Goal: Information Seeking & Learning: Understand process/instructions

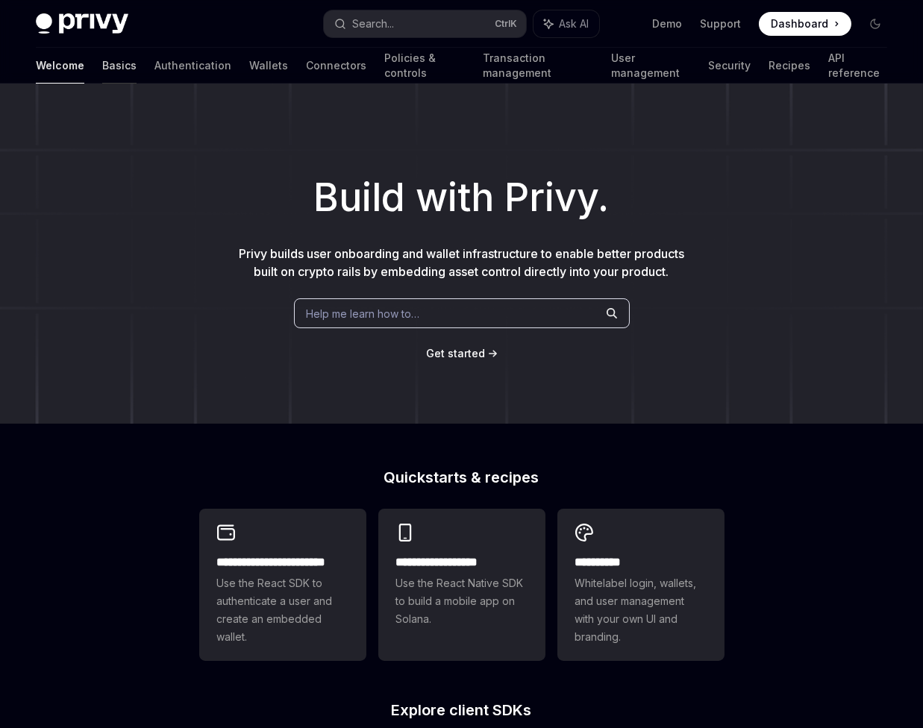
click at [102, 63] on link "Basics" at bounding box center [119, 66] width 34 height 36
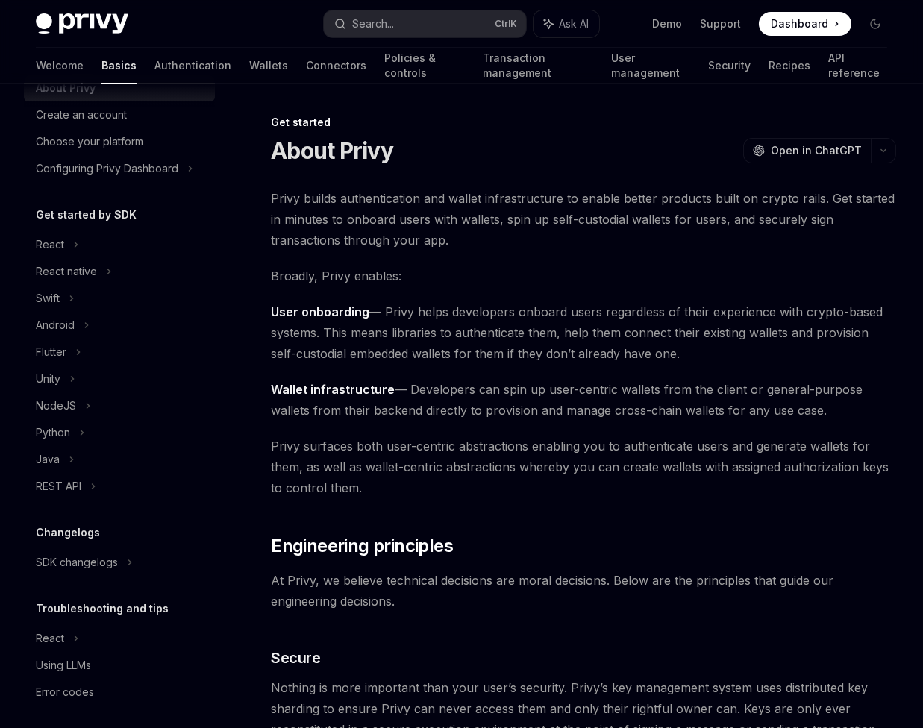
scroll to position [66, 0]
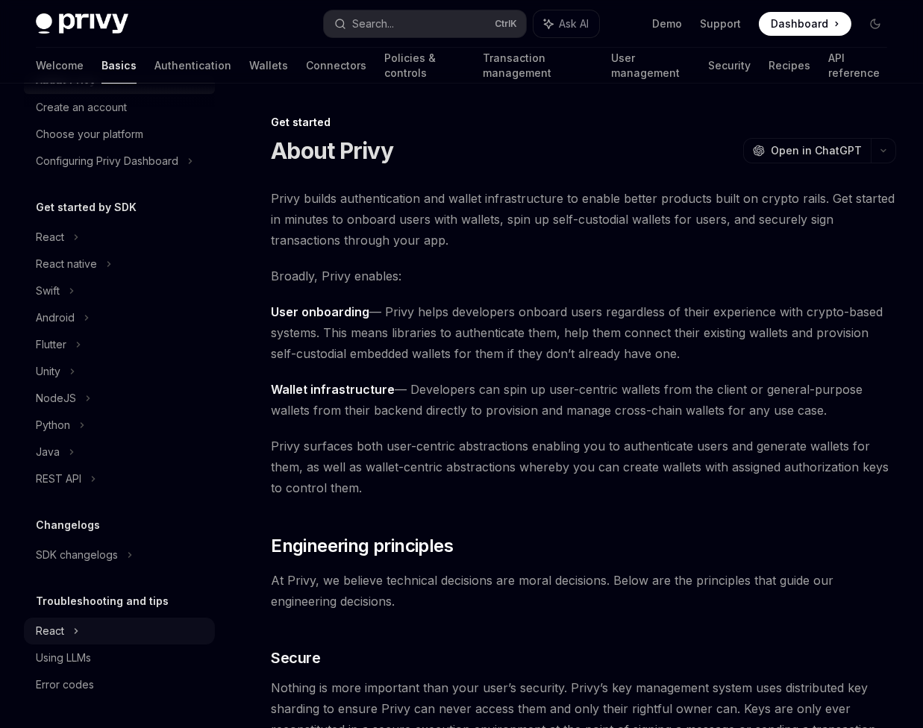
click at [72, 251] on div "React" at bounding box center [119, 237] width 191 height 27
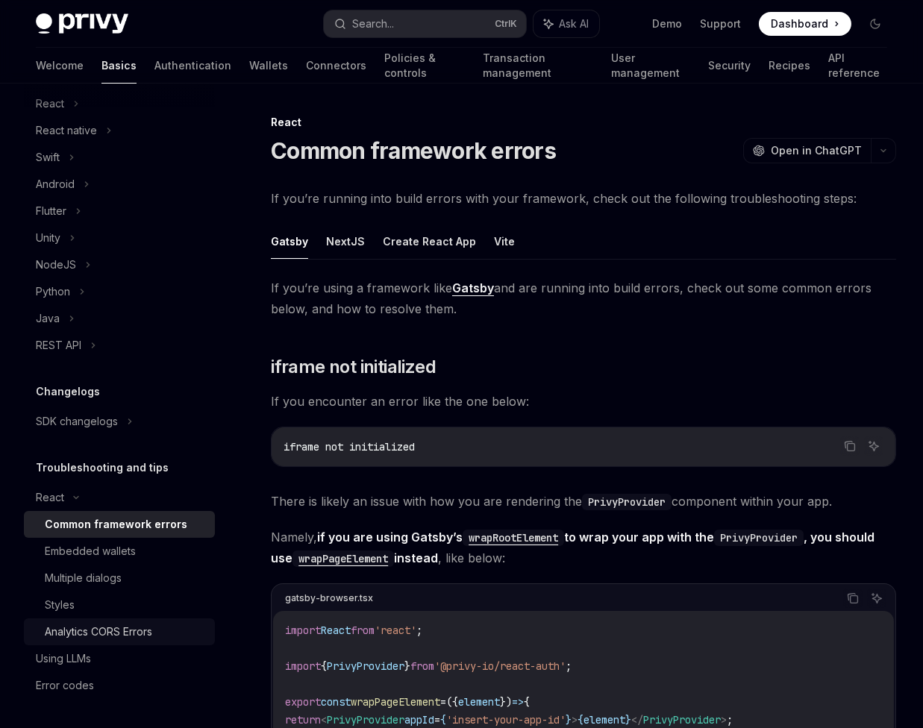
scroll to position [200, 0]
click at [116, 579] on div "Multiple dialogs" at bounding box center [83, 577] width 77 height 18
type textarea "*"
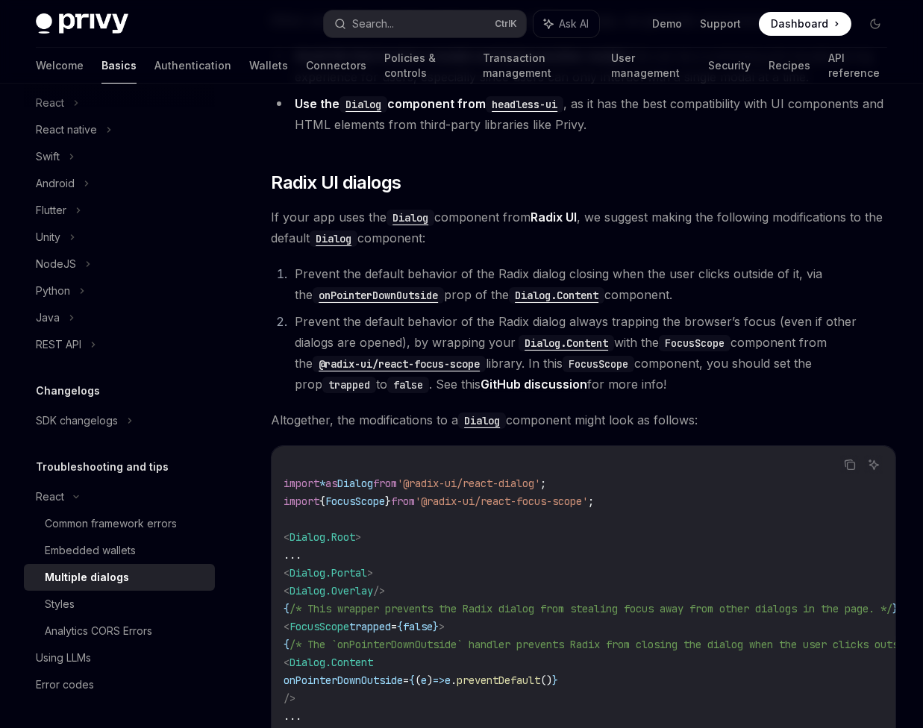
scroll to position [407, 0]
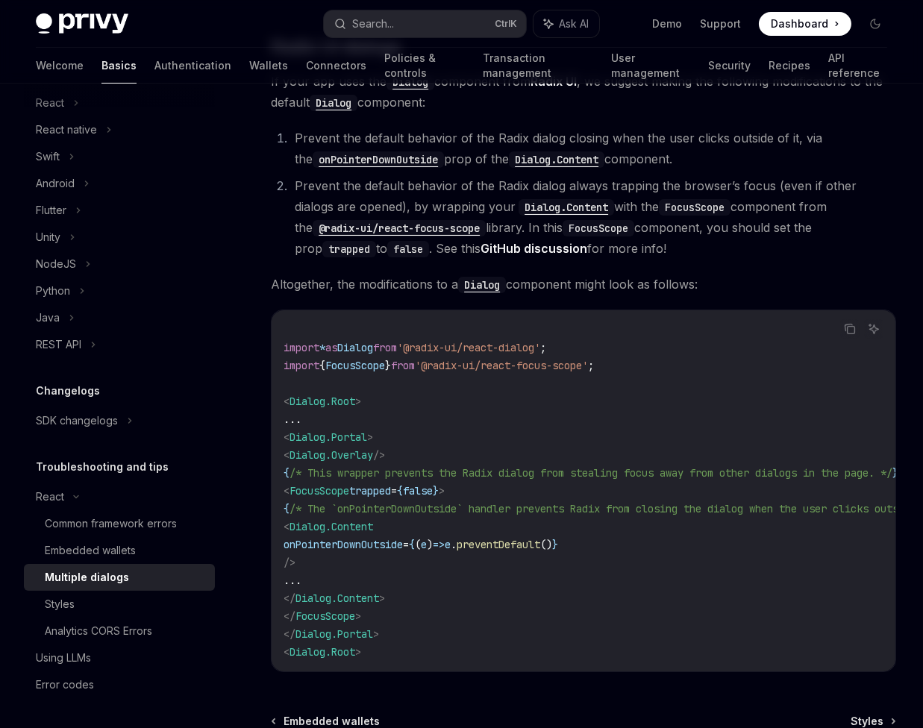
click at [345, 400] on span "Dialog.Root" at bounding box center [322, 401] width 66 height 13
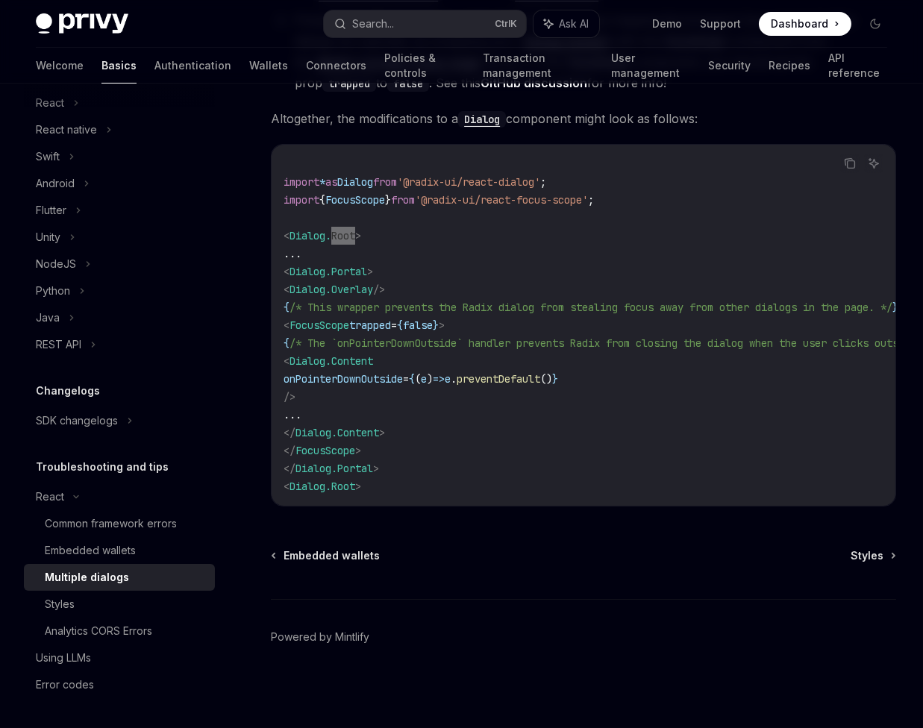
scroll to position [577, 0]
drag, startPoint x: 615, startPoint y: 194, endPoint x: 446, endPoint y: 197, distance: 169.3
click at [445, 196] on span "'@radix-ui/react-focus-scope'" at bounding box center [501, 199] width 173 height 13
copy span "@radix-ui/react-focus-scope"
drag, startPoint x: 629, startPoint y: 180, endPoint x: 629, endPoint y: 189, distance: 9.0
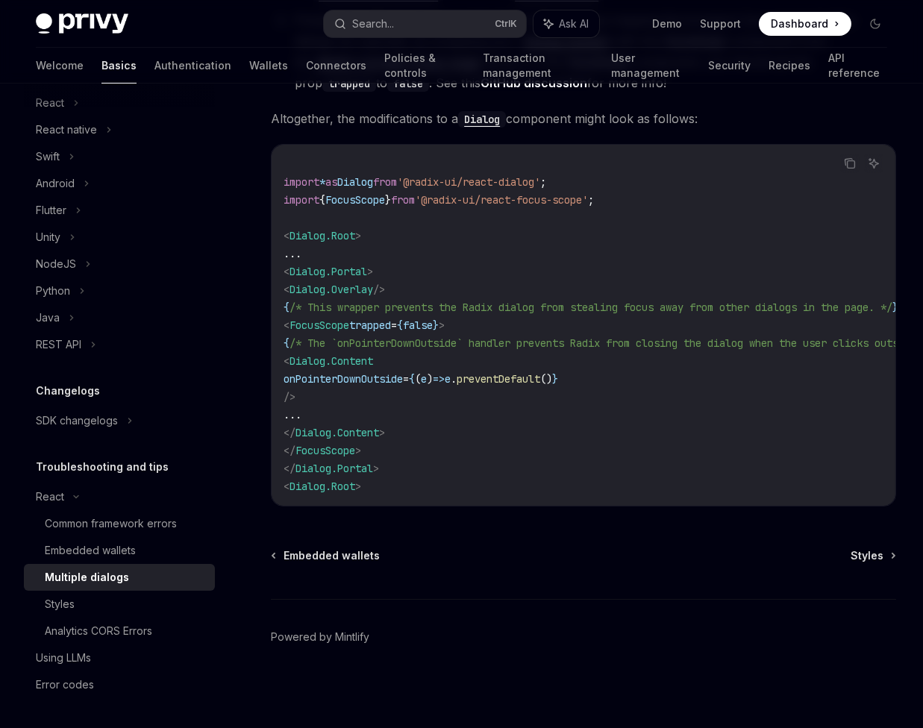
click at [629, 181] on code "import * as Dialog from '@radix-ui/react-dialog' ; import { FocusScope } from '…" at bounding box center [632, 325] width 698 height 340
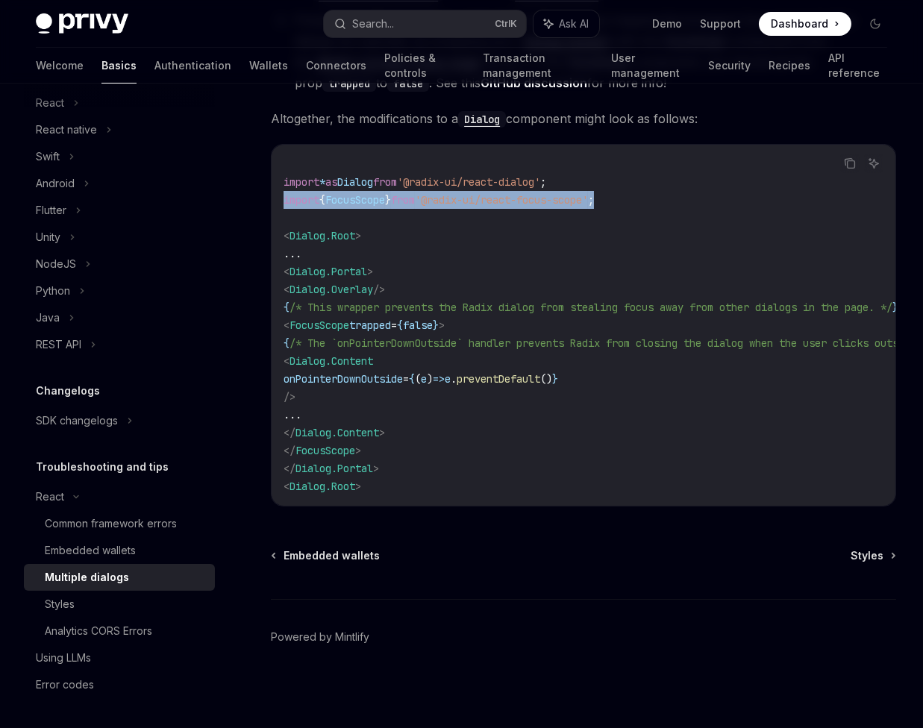
drag, startPoint x: 638, startPoint y: 190, endPoint x: 272, endPoint y: 197, distance: 366.3
click at [272, 197] on div "import * as Dialog from '@radix-ui/react-dialog' ; import { FocusScope } from '…" at bounding box center [584, 325] width 624 height 361
copy span "import { FocusScope } from '@radix-ui/react-focus-scope' ;"
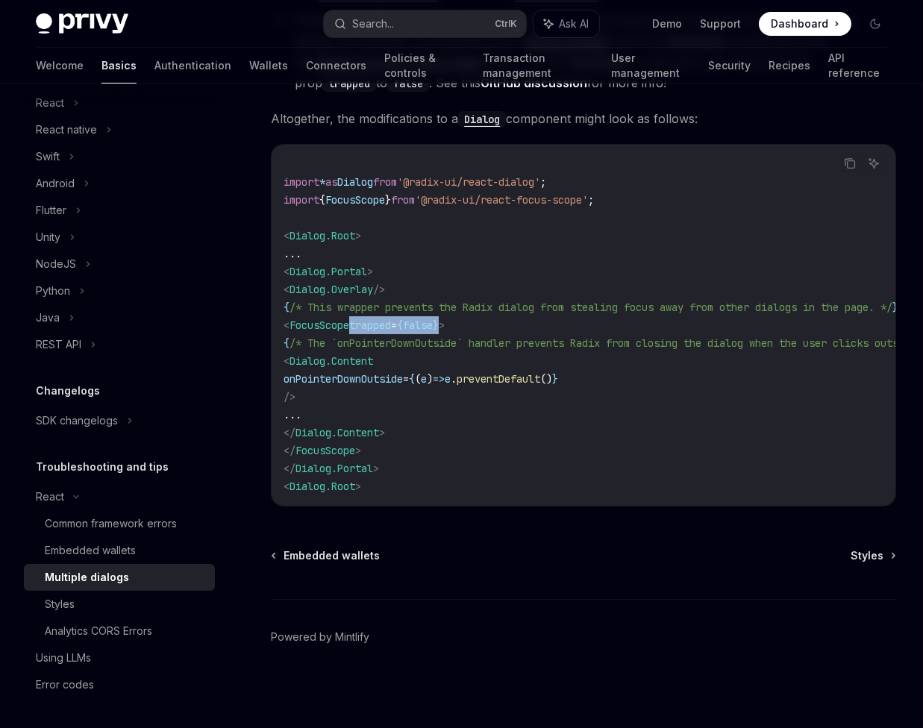
drag, startPoint x: 376, startPoint y: 324, endPoint x: 477, endPoint y: 318, distance: 101.6
click at [445, 318] on span "< FocusScope trapped = { false } >" at bounding box center [363, 324] width 161 height 13
copy span "trapped = { false }"
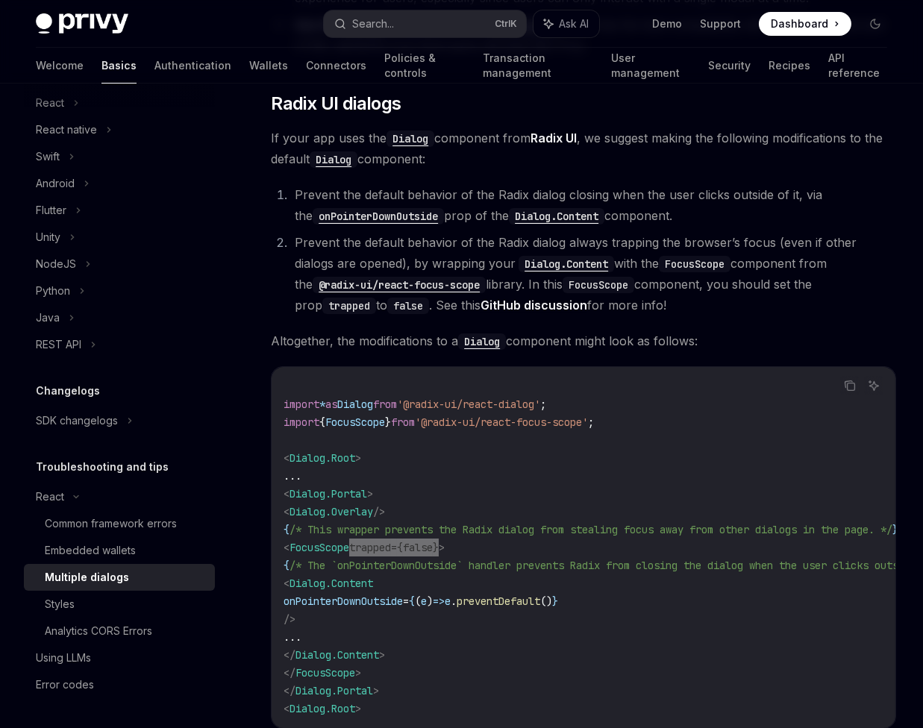
scroll to position [306, 0]
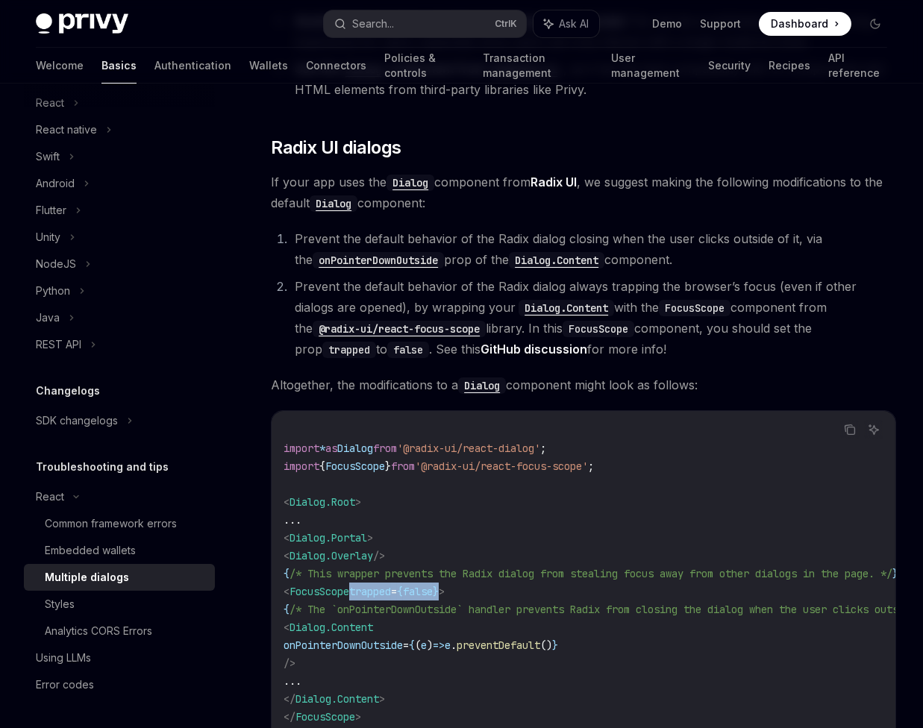
drag, startPoint x: 306, startPoint y: 589, endPoint x: 311, endPoint y: 577, distance: 13.0
click at [311, 577] on code "import * as Dialog from '@radix-ui/react-dialog' ; import { FocusScope } from '…" at bounding box center [632, 591] width 698 height 340
copy code "{ /* This wrapper prevents the Radix dialog from stealing focus away from other…"
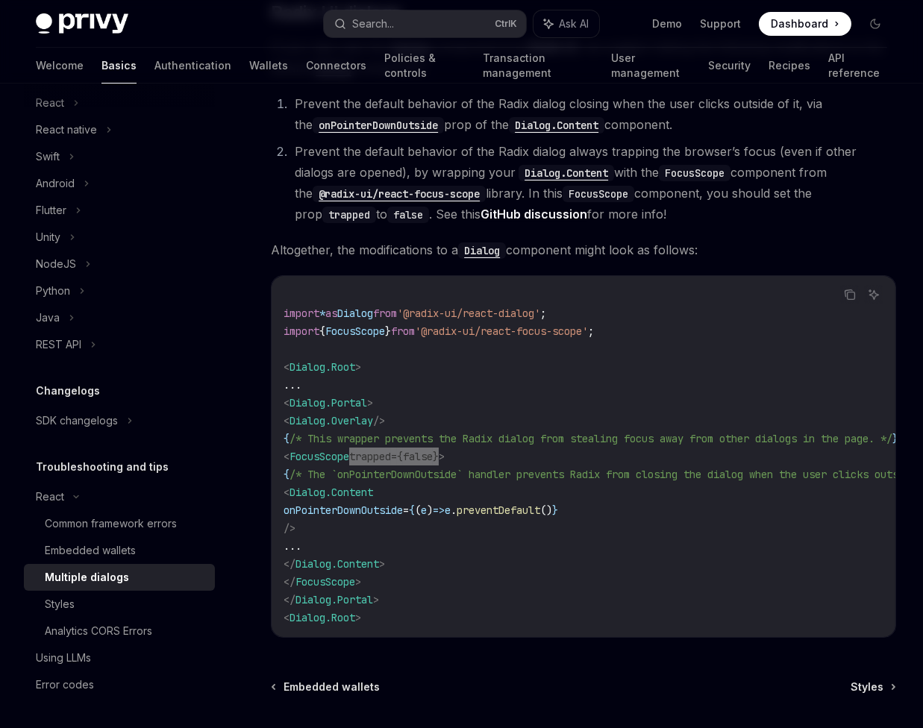
scroll to position [442, 0]
drag, startPoint x: 318, startPoint y: 489, endPoint x: 332, endPoint y: 477, distance: 18.1
click at [332, 477] on code "import * as Dialog from '@radix-ui/react-dialog' ; import { FocusScope } from '…" at bounding box center [632, 456] width 698 height 340
copy code "{ /* The `onPointerDownOutside` handler prevents Radix from closing the dialog …"
drag, startPoint x: 330, startPoint y: 509, endPoint x: 628, endPoint y: 503, distance: 298.4
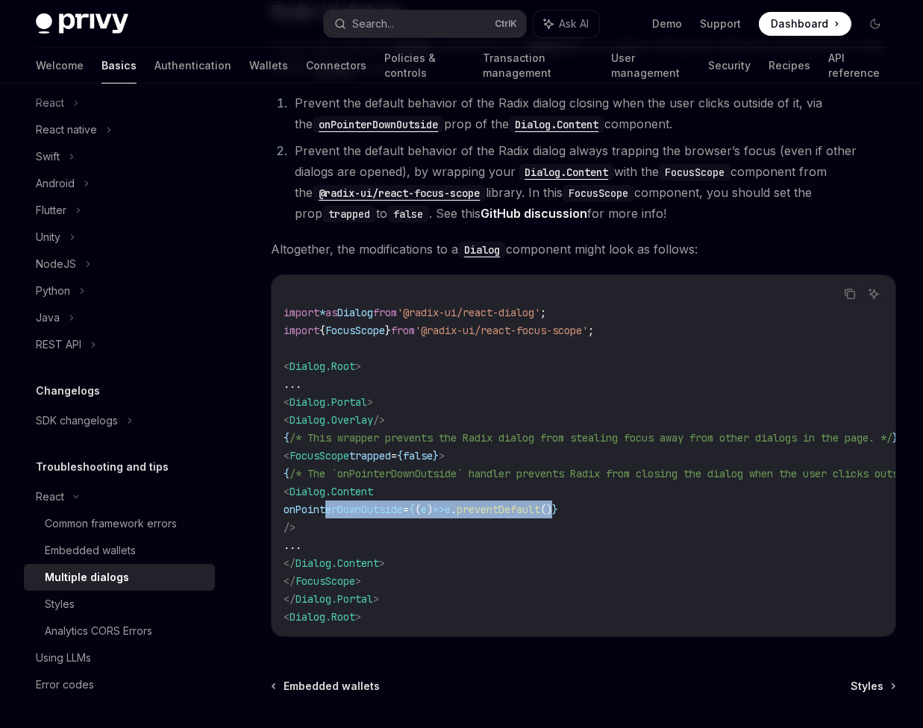
click at [558, 503] on span "onPointerDownOutside = { ( e ) => e . preventDefault () }" at bounding box center [420, 509] width 274 height 13
copy span "onPointerDownOutside = { ( e ) => e . preventDefault ()"
